Goal: Information Seeking & Learning: Learn about a topic

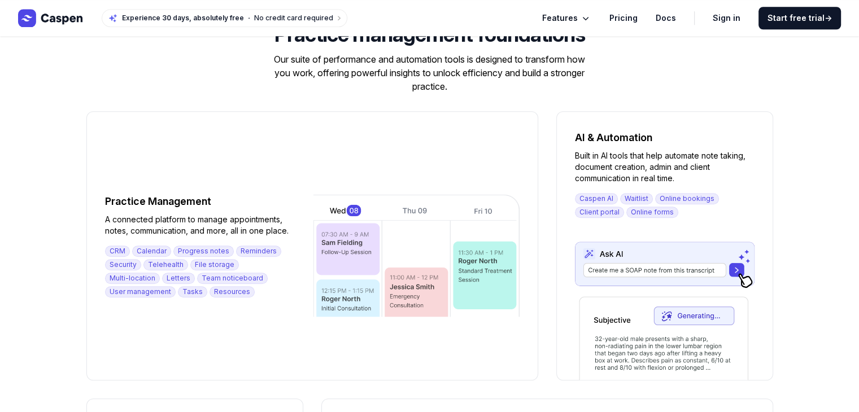
scroll to position [935, 0]
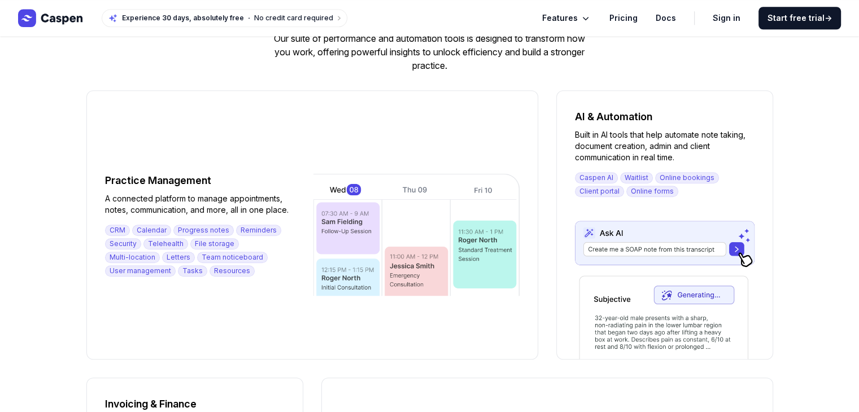
click at [574, 21] on span "Features" at bounding box center [560, 18] width 36 height 14
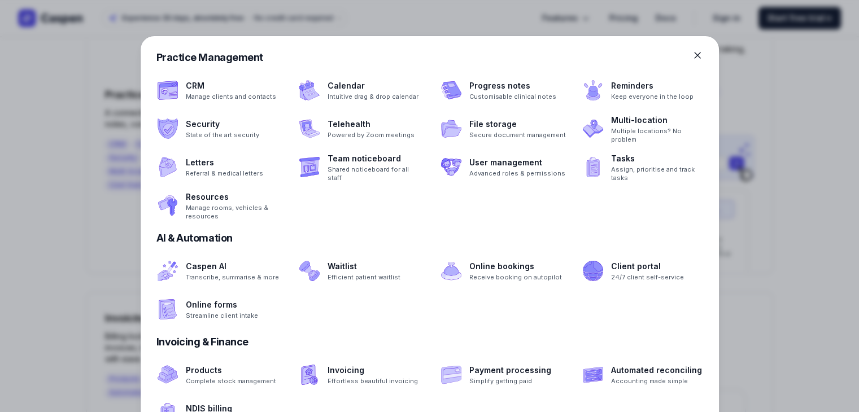
scroll to position [1067, 0]
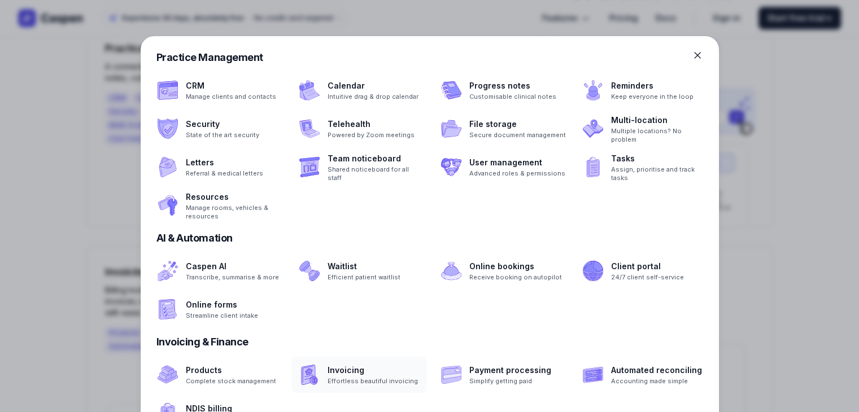
click at [305, 379] on span at bounding box center [358, 375] width 135 height 36
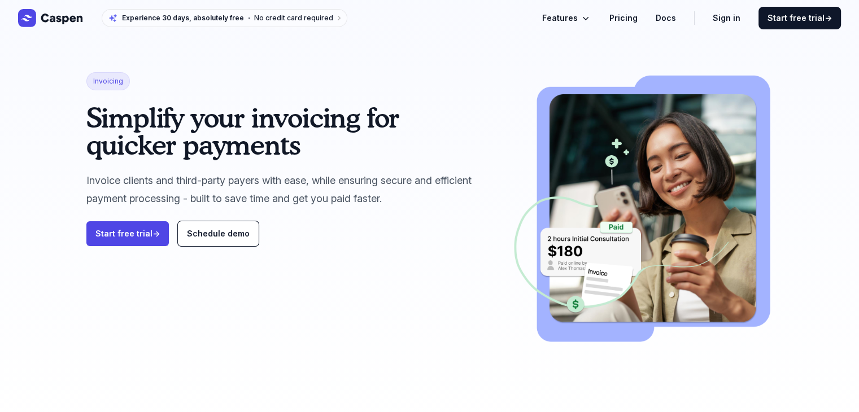
click at [576, 11] on span "Features" at bounding box center [560, 18] width 36 height 14
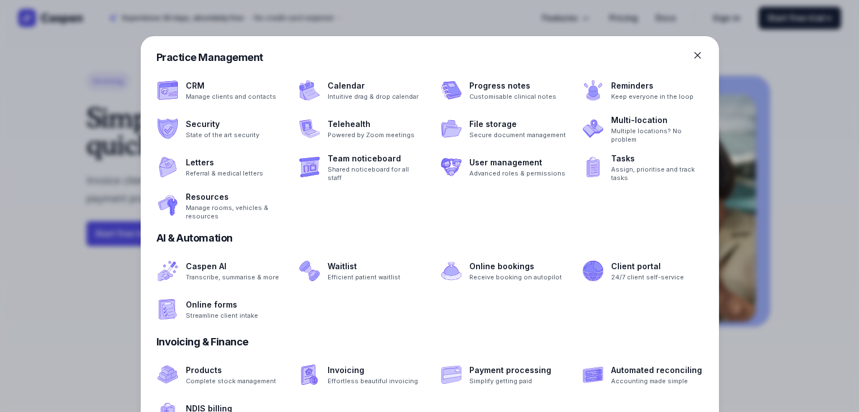
click at [586, 62] on div "Practice Management" at bounding box center [429, 58] width 547 height 16
drag, startPoint x: 586, startPoint y: 62, endPoint x: 584, endPoint y: 40, distance: 21.5
click at [584, 40] on div "Practice Management CRM Manage clients and contacts Calendar Intuitive drag & d…" at bounding box center [430, 270] width 578 height 468
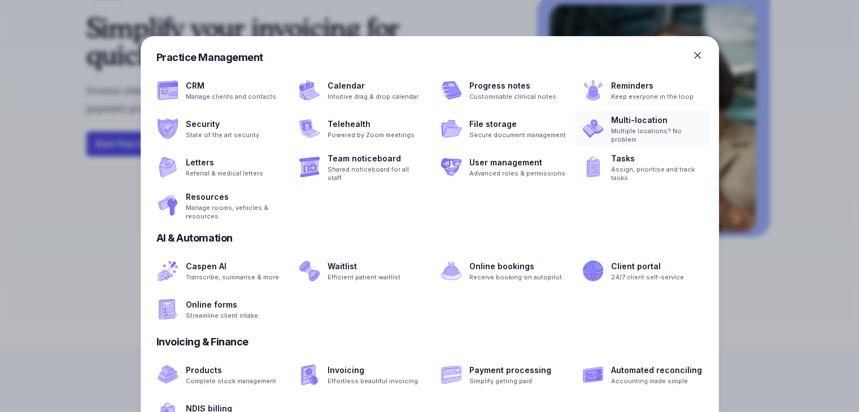
scroll to position [45, 0]
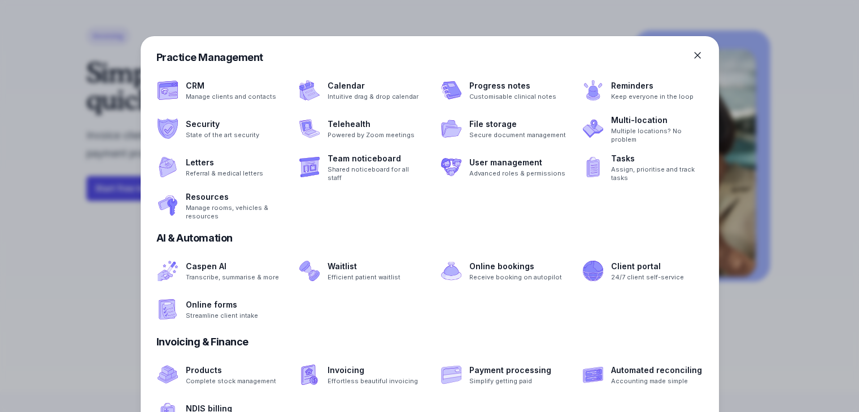
click at [574, 319] on div "Caspen AI Transcribe, summarise & more Waitlist Efficient patient waitlist Onli…" at bounding box center [430, 290] width 578 height 75
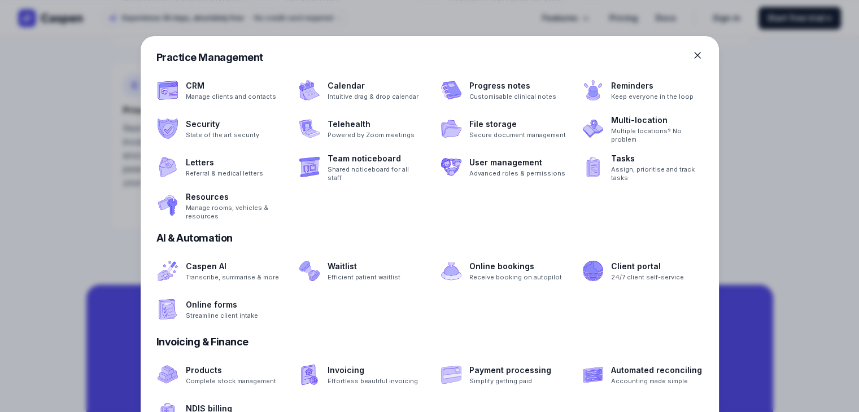
scroll to position [1726, 0]
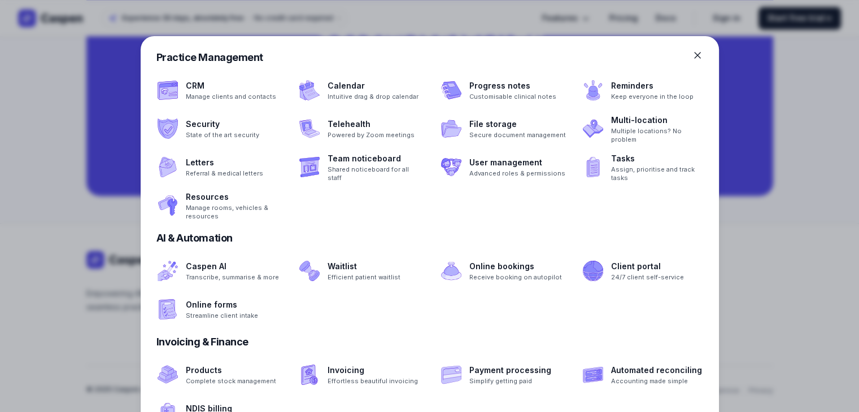
click at [697, 53] on icon at bounding box center [697, 55] width 11 height 11
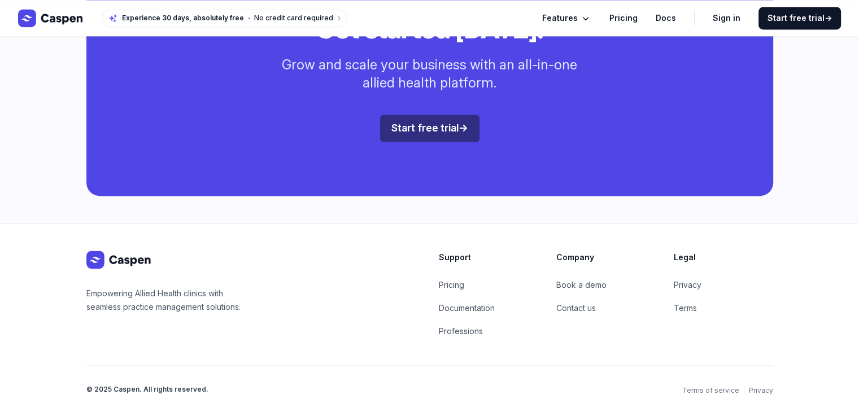
click at [609, 103] on div "Get started [DATE]. Grow and scale your business with an all-in-one allied heal…" at bounding box center [429, 78] width 687 height 235
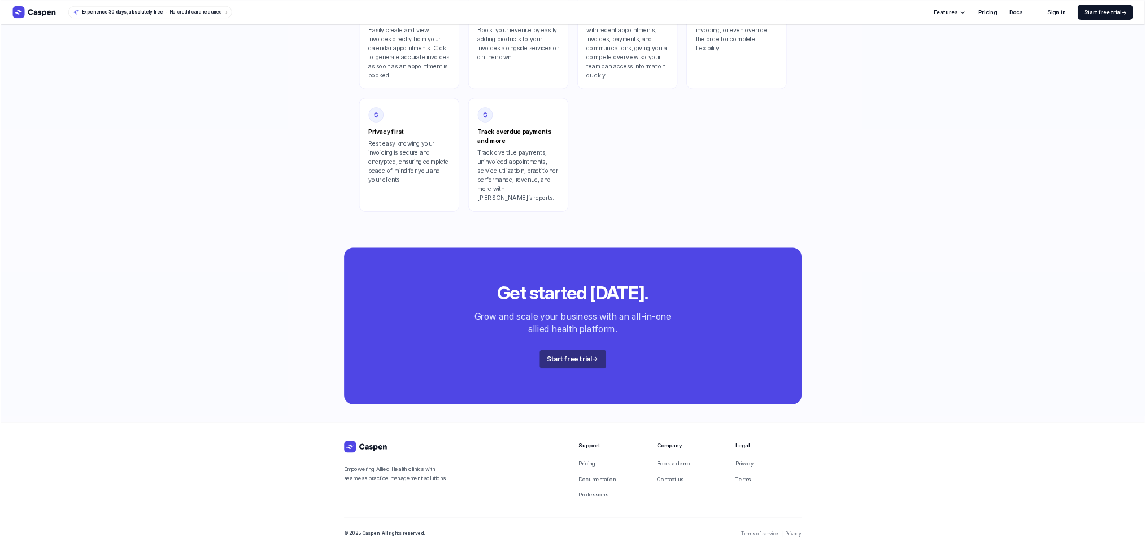
scroll to position [927, 0]
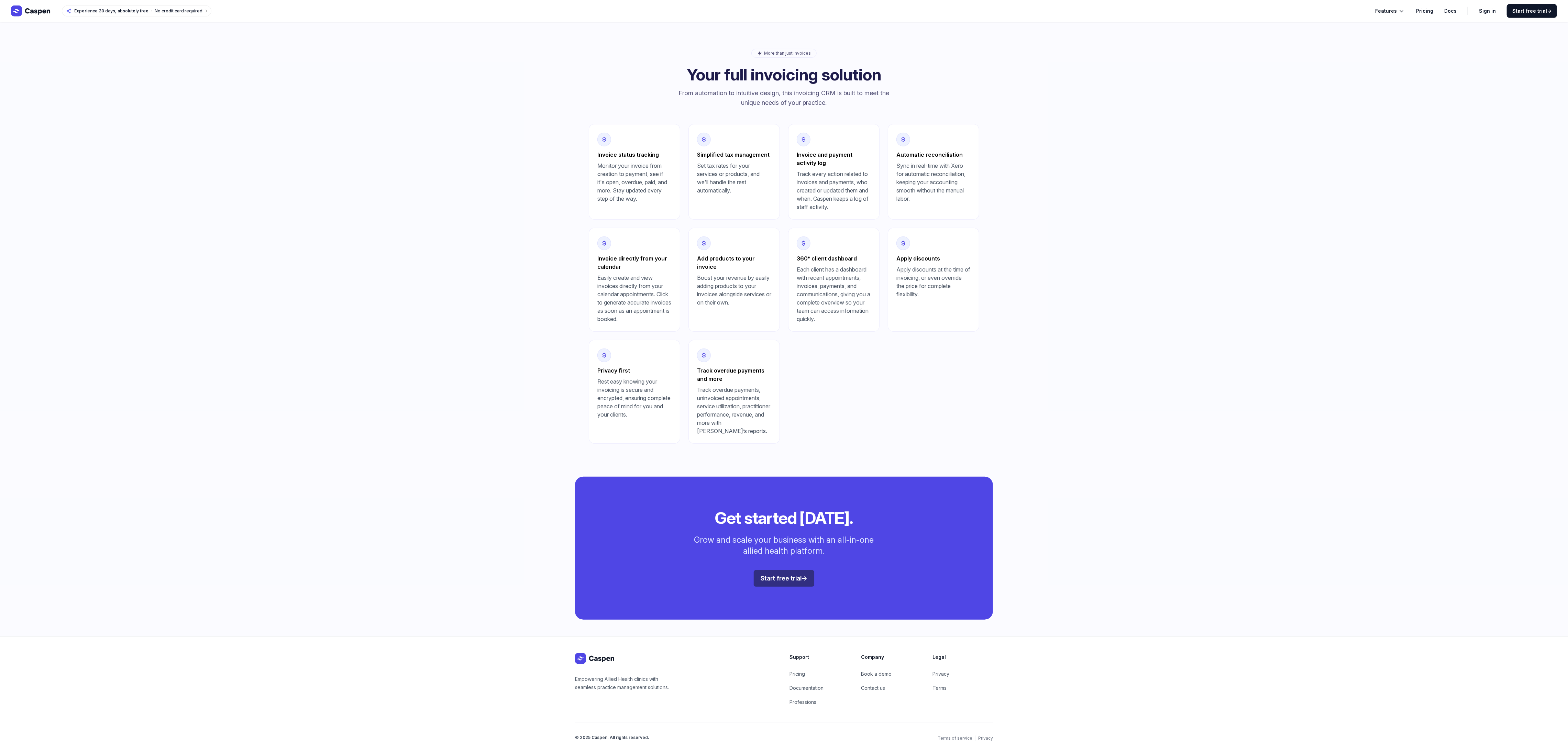
drag, startPoint x: 440, startPoint y: 9, endPoint x: 1118, endPoint y: 497, distance: 835.4
click at [522, 251] on div "Get started [DATE]. Grow and scale your business with an all-in-one allied heal…" at bounding box center [784, 548] width 1568 height 176
click at [522, 7] on span "Features" at bounding box center [1386, 11] width 22 height 9
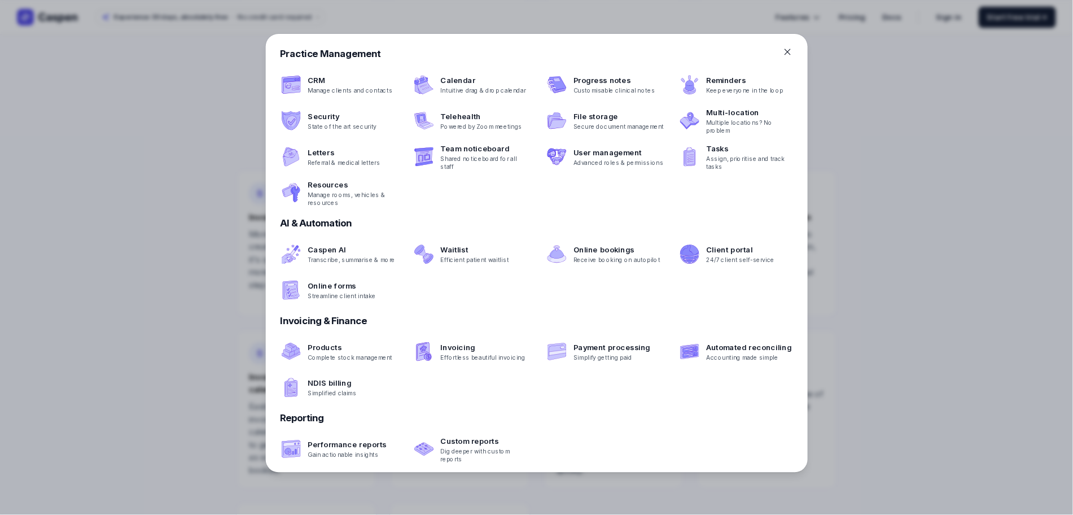
scroll to position [927, 0]
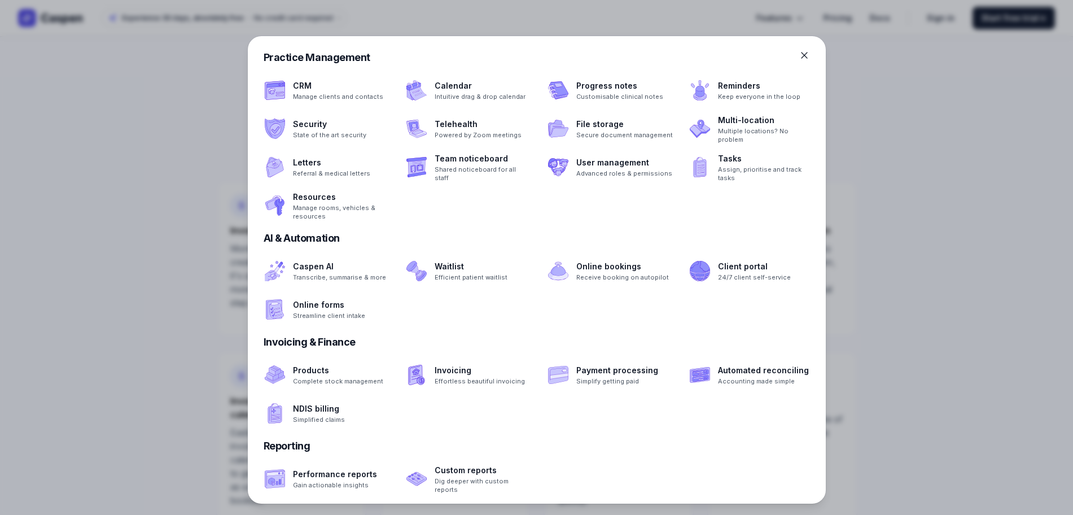
click at [805, 55] on icon at bounding box center [805, 56] width 6 height 6
